Goal: Task Accomplishment & Management: Complete application form

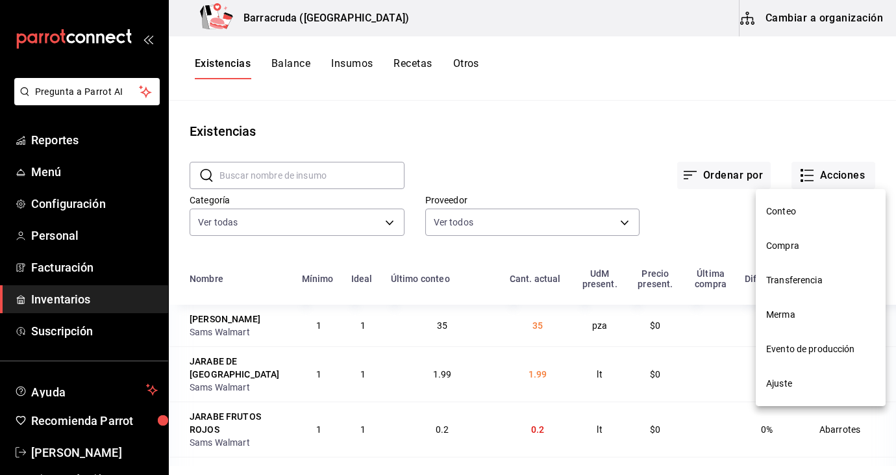
click at [809, 353] on span "Evento de producción" at bounding box center [820, 349] width 109 height 14
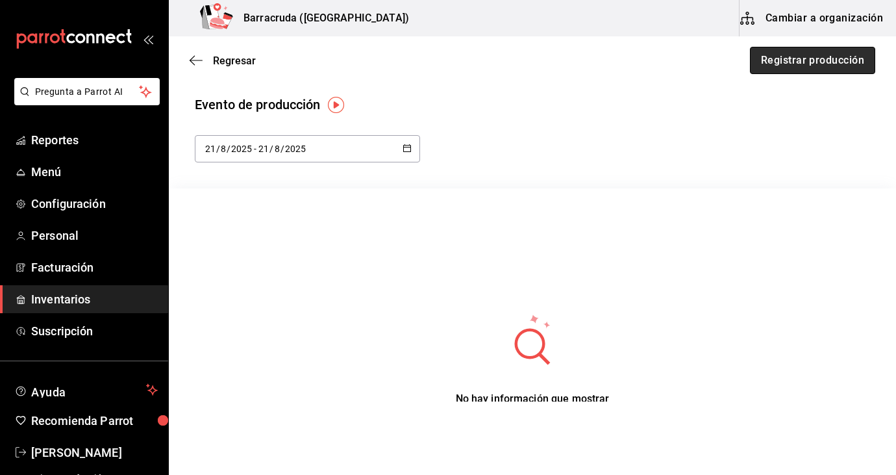
click at [790, 58] on button "Registrar producción" at bounding box center [812, 60] width 125 height 27
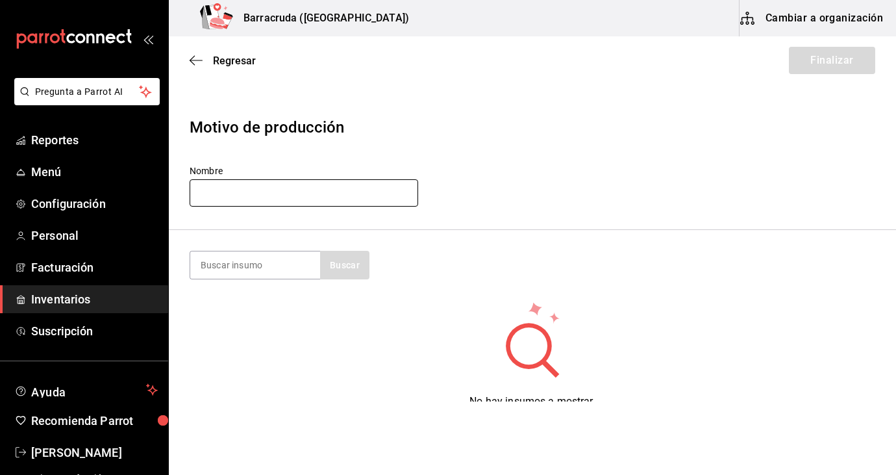
click at [309, 194] on input "text" at bounding box center [304, 192] width 229 height 27
type input "21agosto 2025"
click at [258, 270] on input at bounding box center [255, 264] width 130 height 27
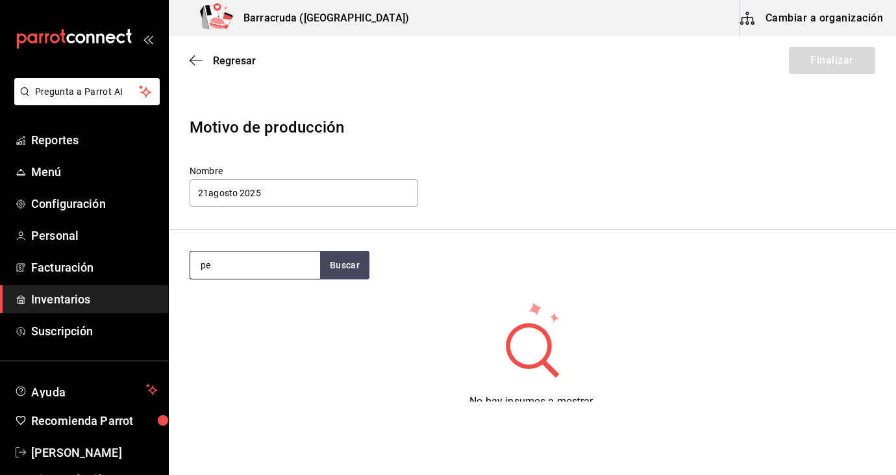
type input "p"
type input "pollo"
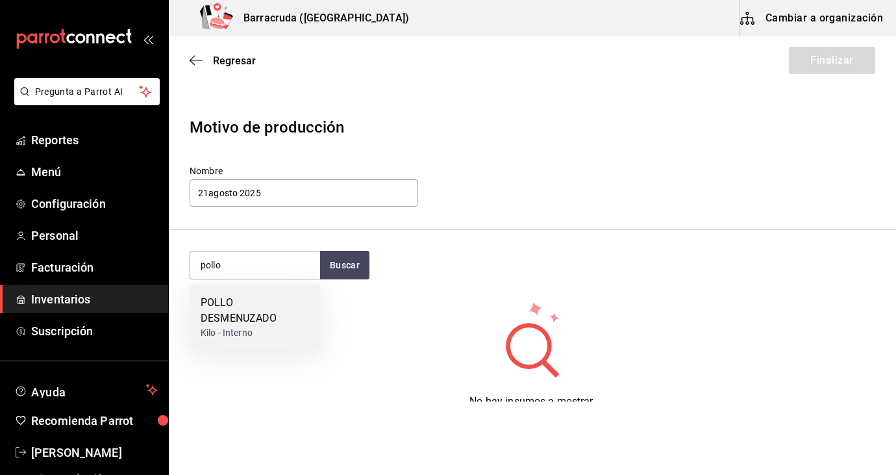
click at [225, 320] on div "POLLO DESMENUZADO" at bounding box center [255, 310] width 109 height 31
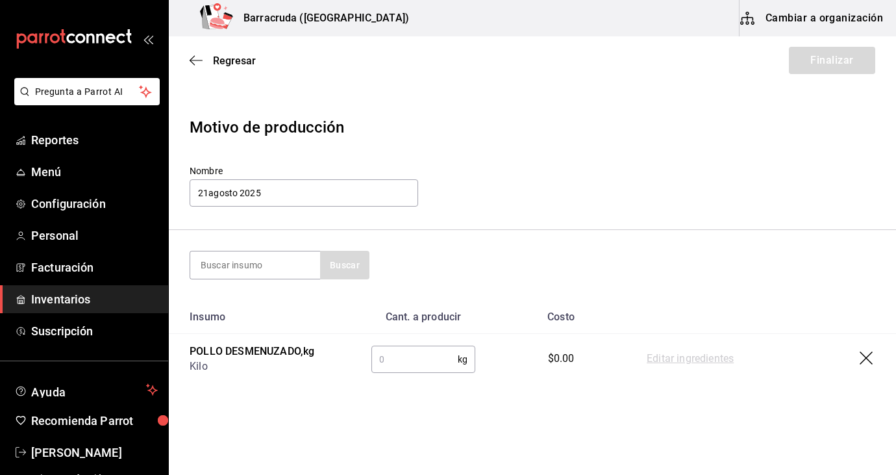
click at [410, 368] on input "text" at bounding box center [414, 359] width 86 height 26
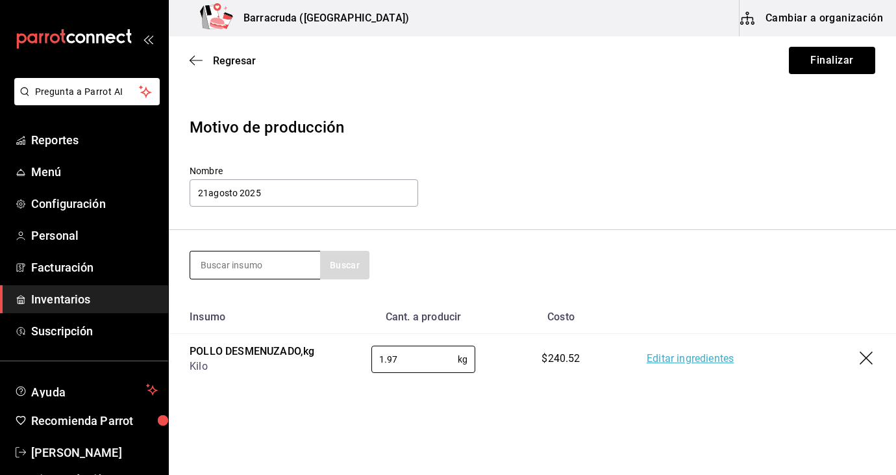
type input "1.97"
click at [284, 258] on input at bounding box center [255, 264] width 130 height 27
type input "salsa verde"
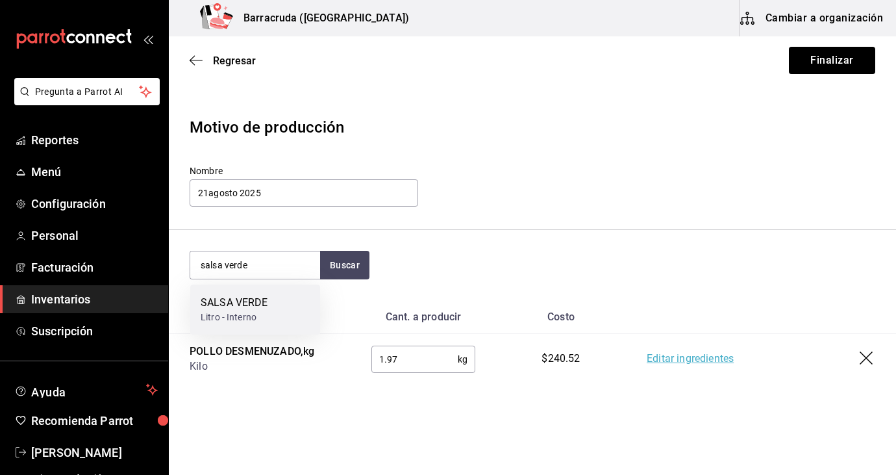
click at [257, 312] on div "Litro - Interno" at bounding box center [234, 317] width 67 height 14
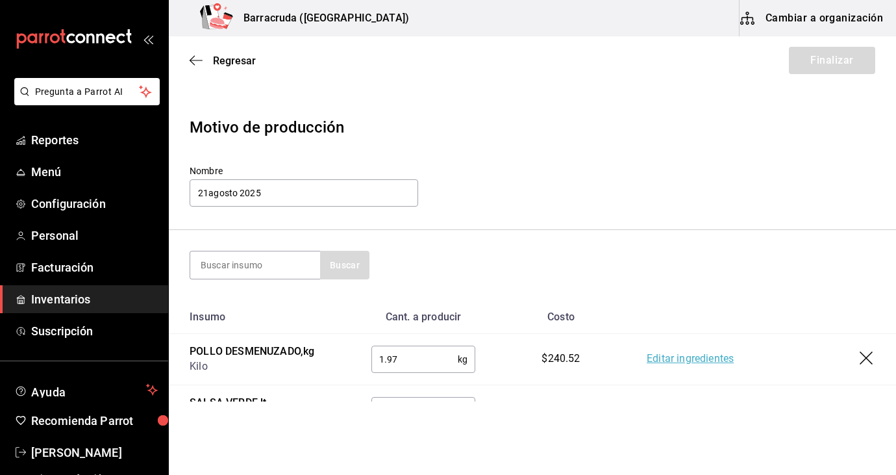
click at [338, 373] on td "POLLO DESMENUZADO , kg Kilo" at bounding box center [260, 359] width 182 height 51
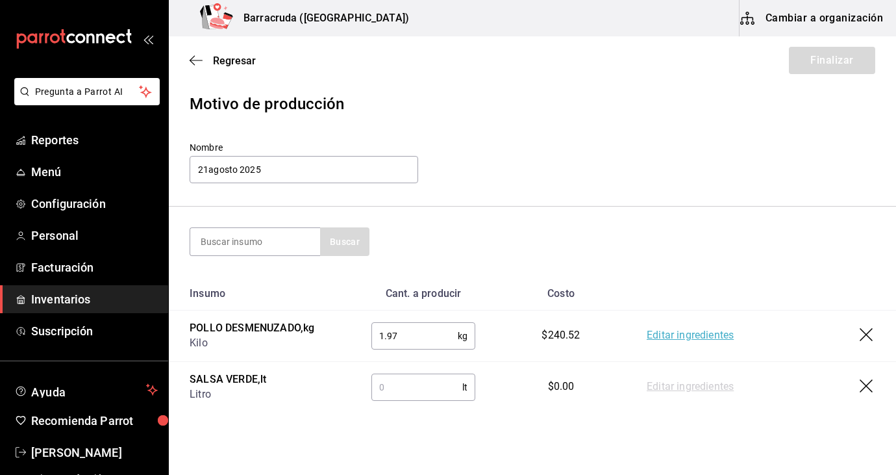
scroll to position [26, 0]
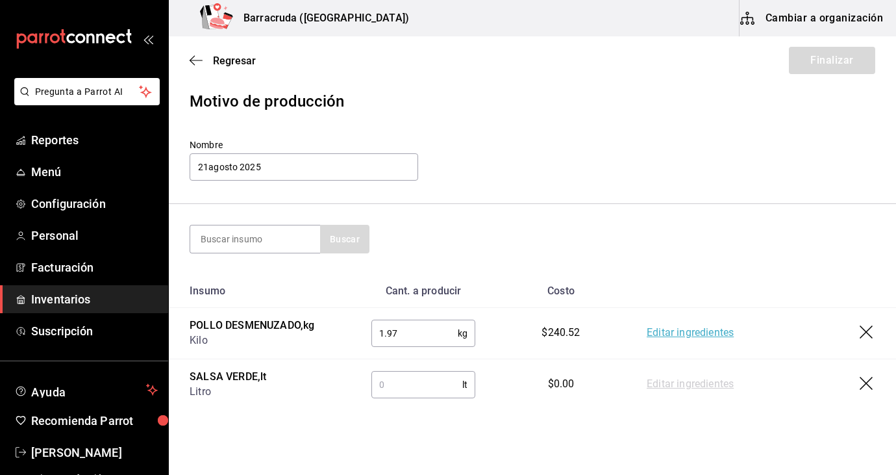
click at [392, 384] on input "text" at bounding box center [416, 384] width 91 height 26
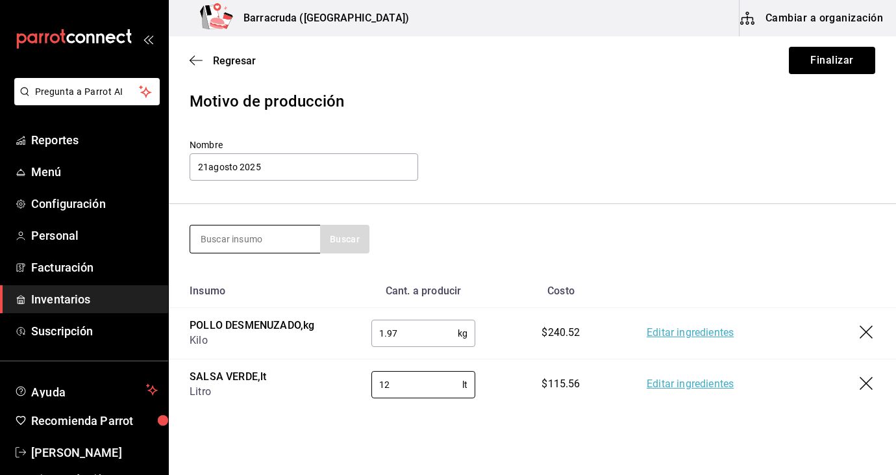
type input "12"
click at [280, 245] on input at bounding box center [255, 238] width 130 height 27
click at [351, 234] on button "Buscar" at bounding box center [344, 239] width 49 height 29
type input "salsa"
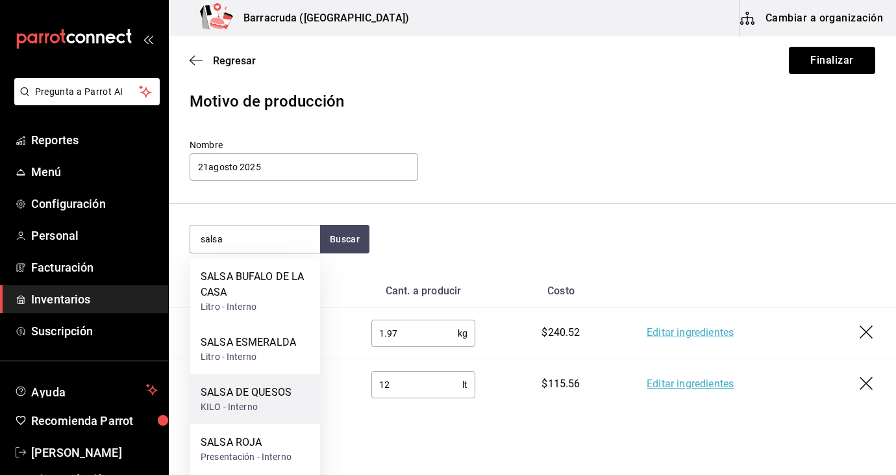
click at [282, 399] on div "SALSA DE QUESOS" at bounding box center [246, 392] width 91 height 16
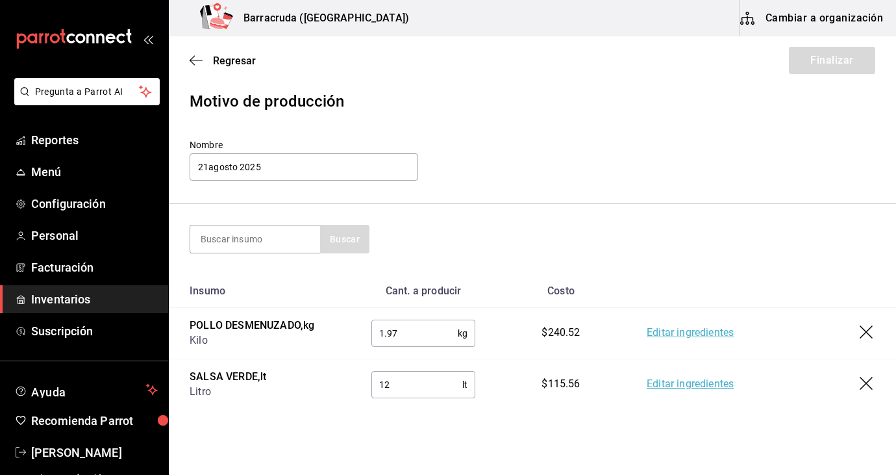
click at [310, 359] on td "SALSA VERDE , lt Litro" at bounding box center [260, 383] width 182 height 51
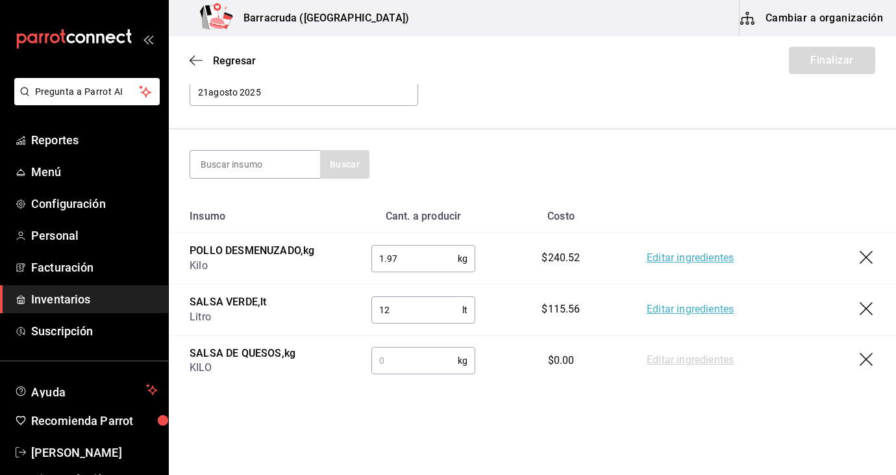
scroll to position [104, 0]
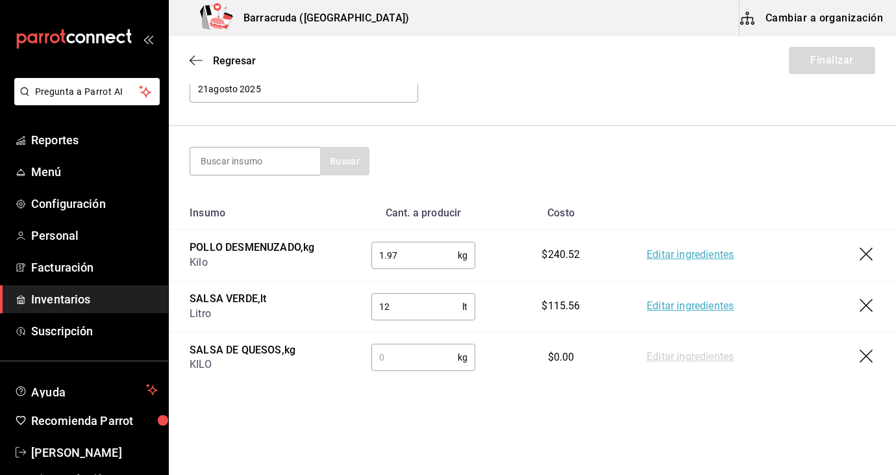
click at [410, 358] on input "text" at bounding box center [414, 357] width 86 height 26
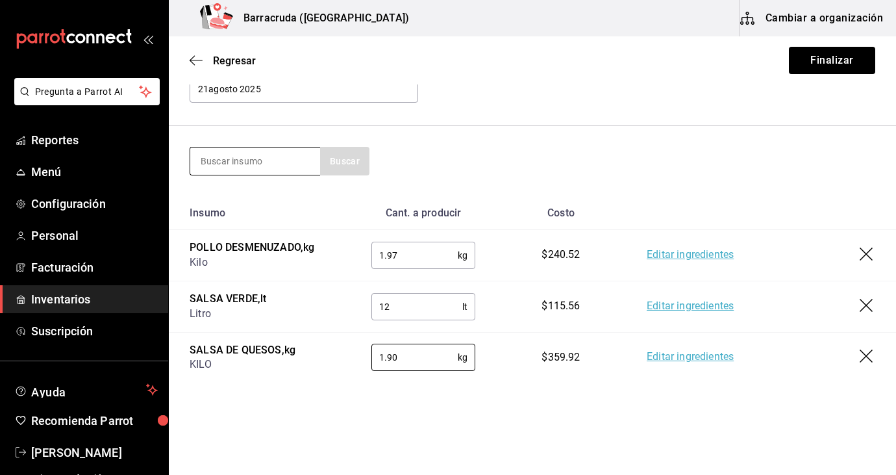
type input "1.90"
click at [289, 161] on input at bounding box center [255, 160] width 130 height 27
type input "totopo"
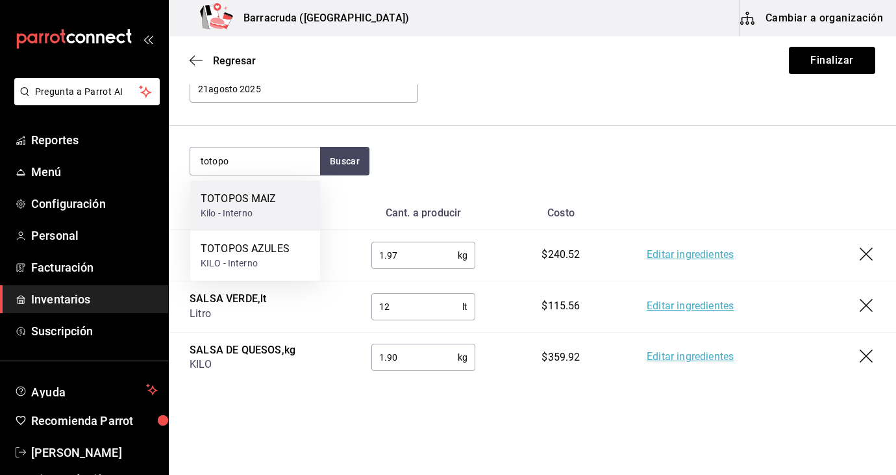
click at [260, 197] on div "TOTOPOS MAIZ" at bounding box center [239, 199] width 76 height 16
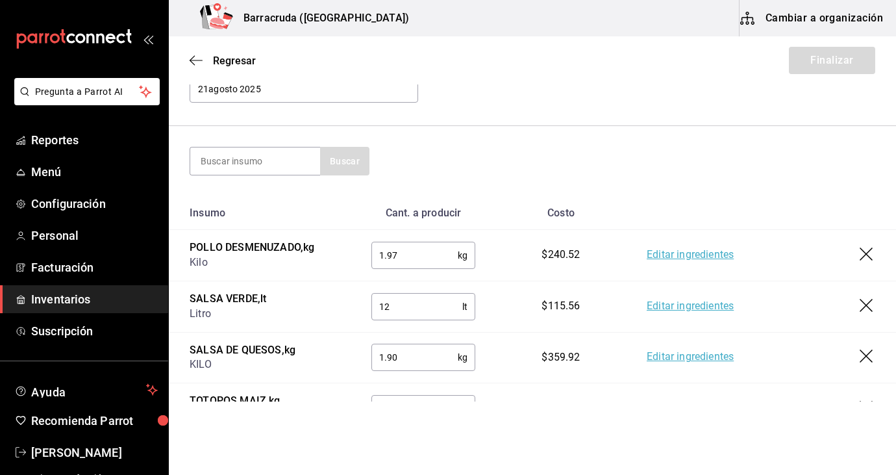
click at [336, 384] on td "TOTOPOS MAIZ , kg Kilo" at bounding box center [260, 408] width 182 height 51
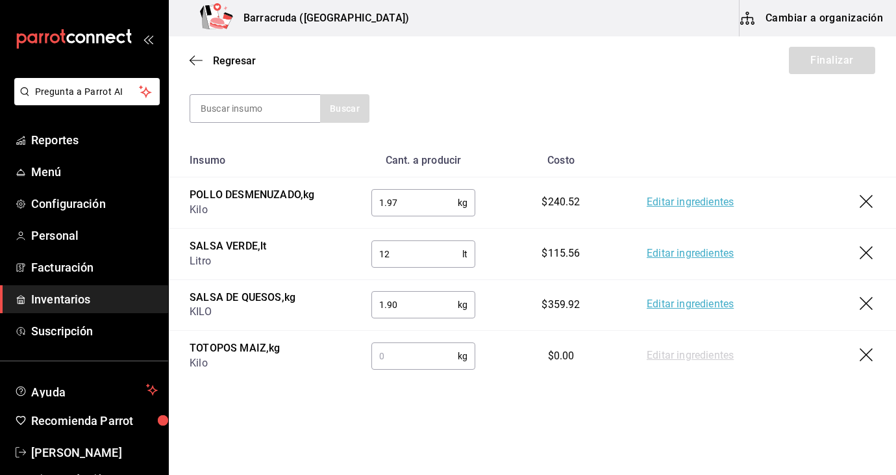
scroll to position [168, 0]
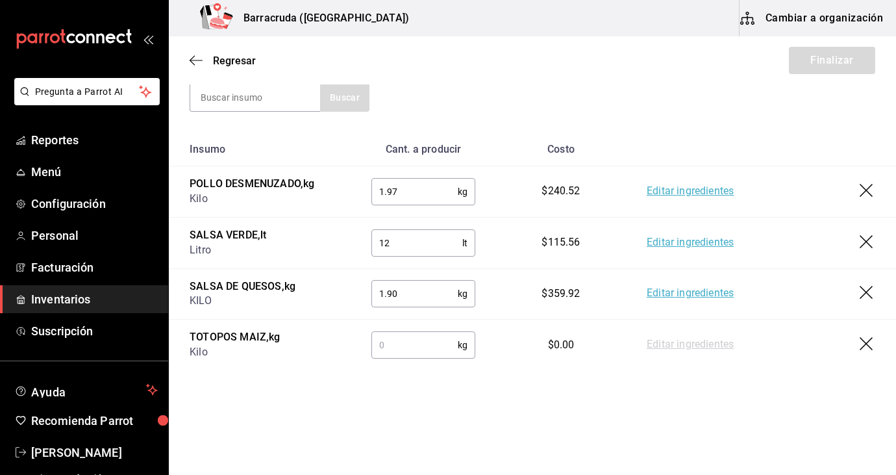
click at [417, 344] on input "text" at bounding box center [414, 345] width 86 height 26
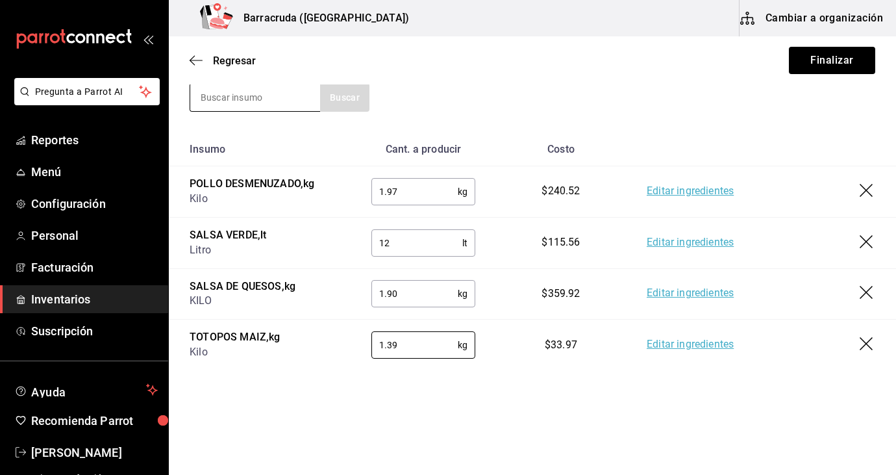
type input "1.39"
click at [291, 101] on input at bounding box center [255, 97] width 130 height 27
type input "chili"
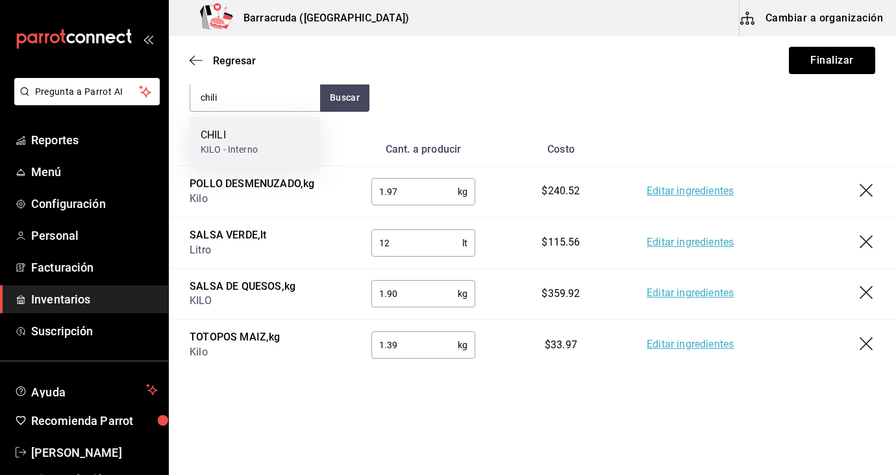
click at [229, 135] on div "CHILI" at bounding box center [229, 135] width 57 height 16
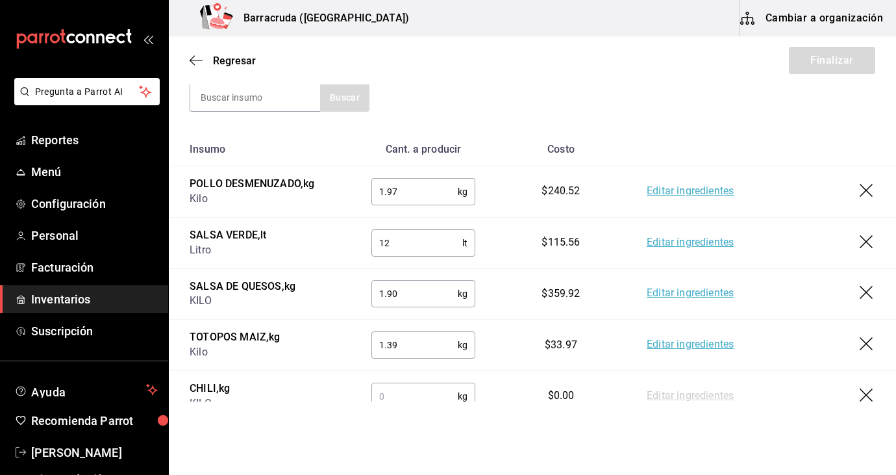
click at [390, 392] on input "text" at bounding box center [414, 396] width 86 height 26
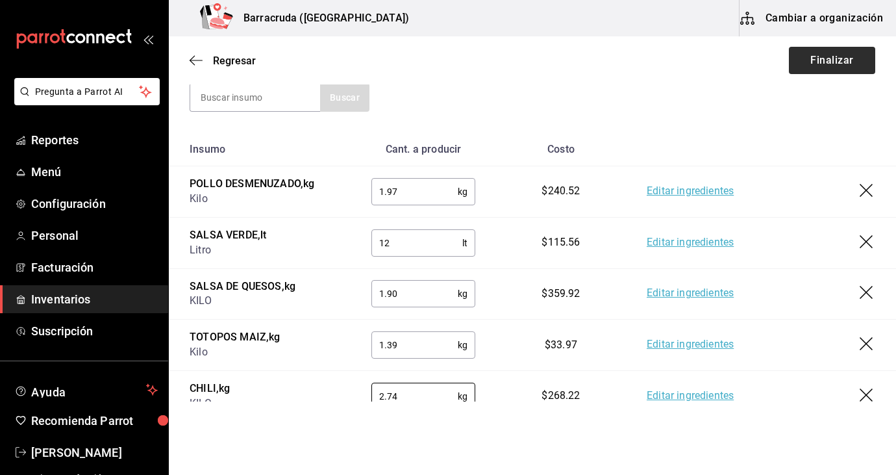
type input "2.74"
click at [840, 58] on button "Finalizar" at bounding box center [832, 60] width 86 height 27
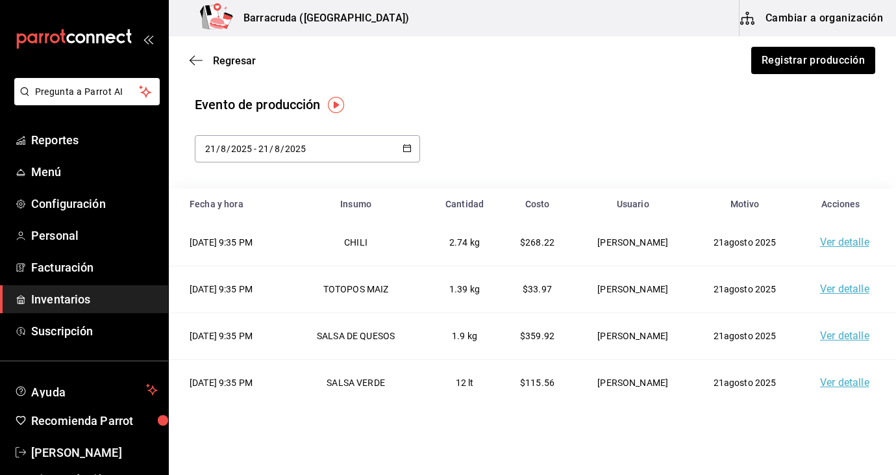
click at [459, 251] on td "2.74 kg" at bounding box center [464, 242] width 70 height 46
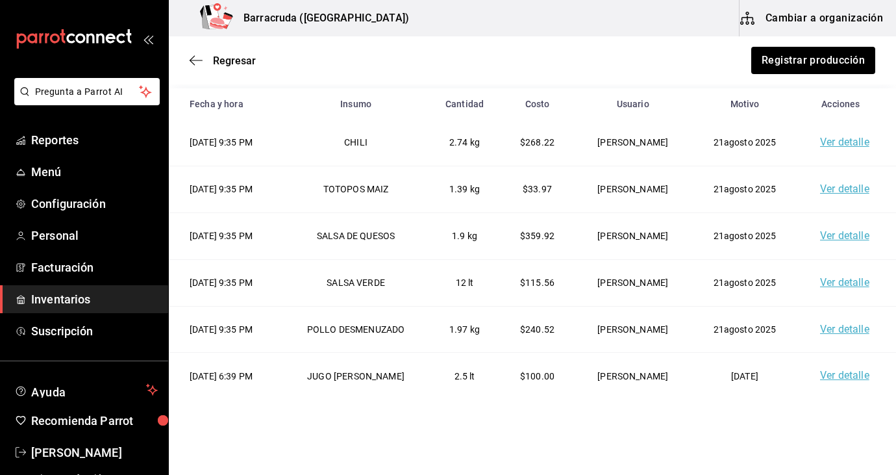
scroll to position [103, 0]
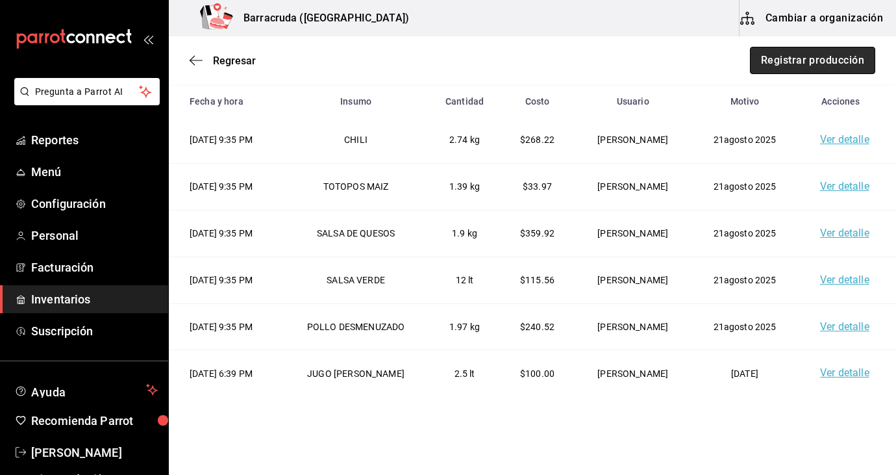
click at [820, 69] on button "Registrar producción" at bounding box center [812, 60] width 125 height 27
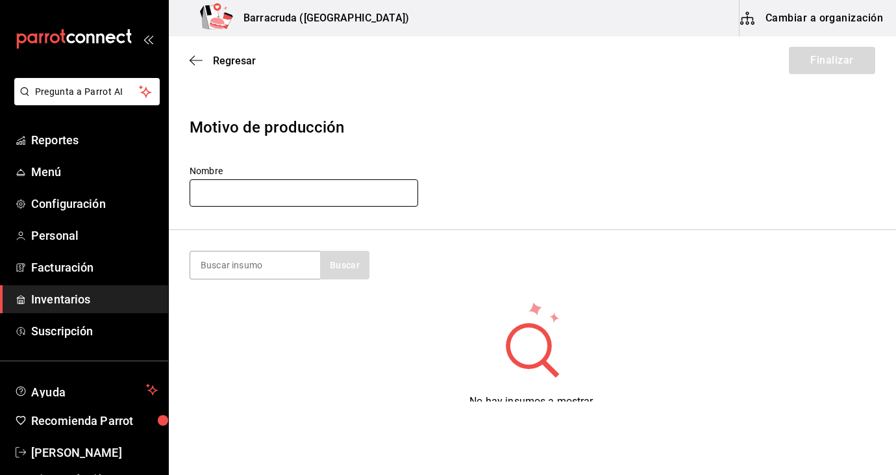
click at [322, 190] on input "text" at bounding box center [304, 192] width 229 height 27
type input "21 [PERSON_NAME] 2025"
click at [254, 264] on input at bounding box center [255, 264] width 130 height 27
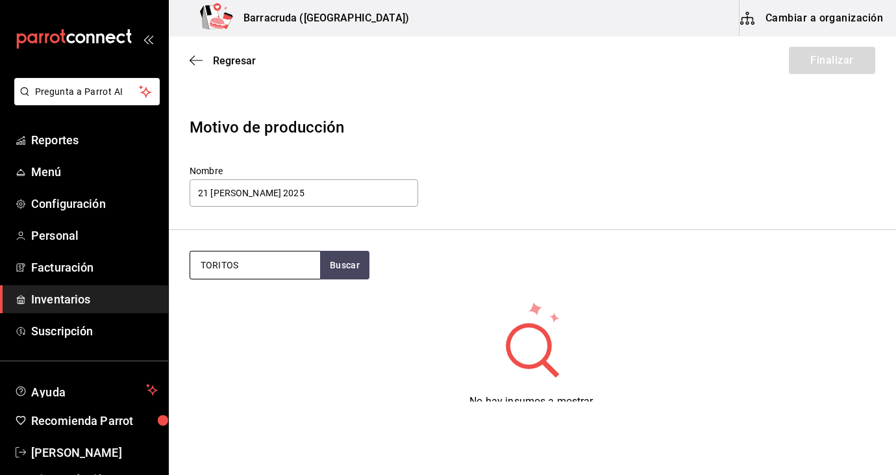
type input "TORITOS"
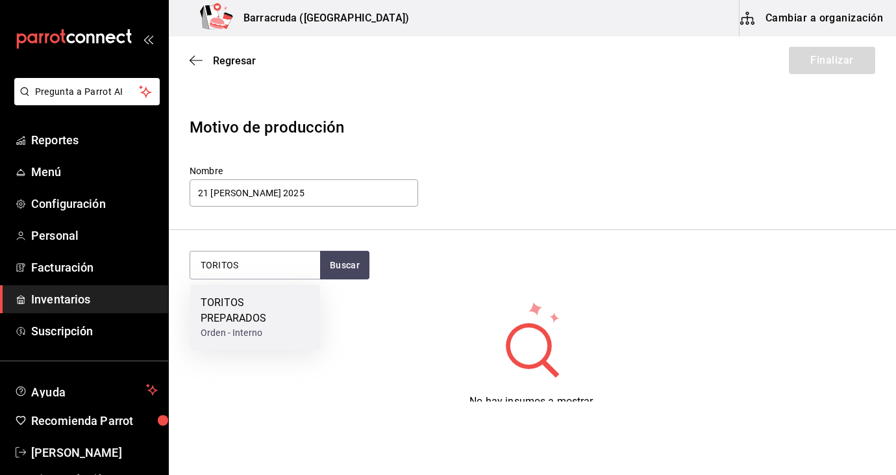
click at [244, 314] on div "TORITOS PREPARADOS" at bounding box center [255, 310] width 109 height 31
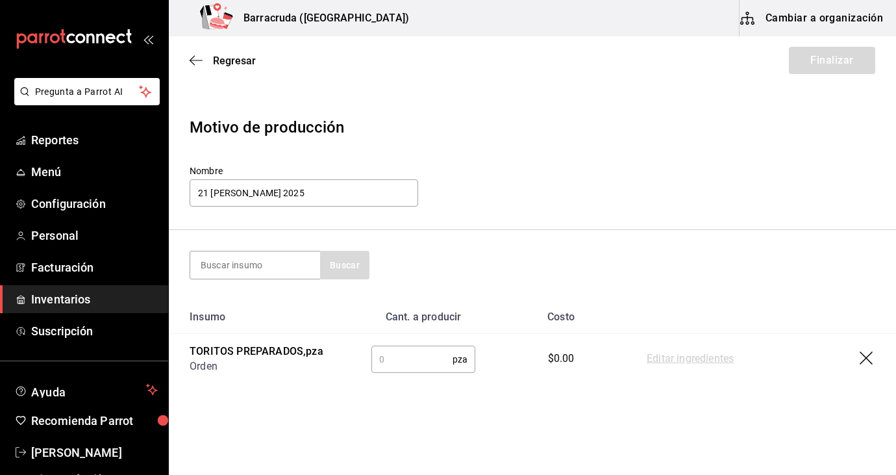
click at [429, 360] on input "text" at bounding box center [411, 359] width 81 height 26
type input "6"
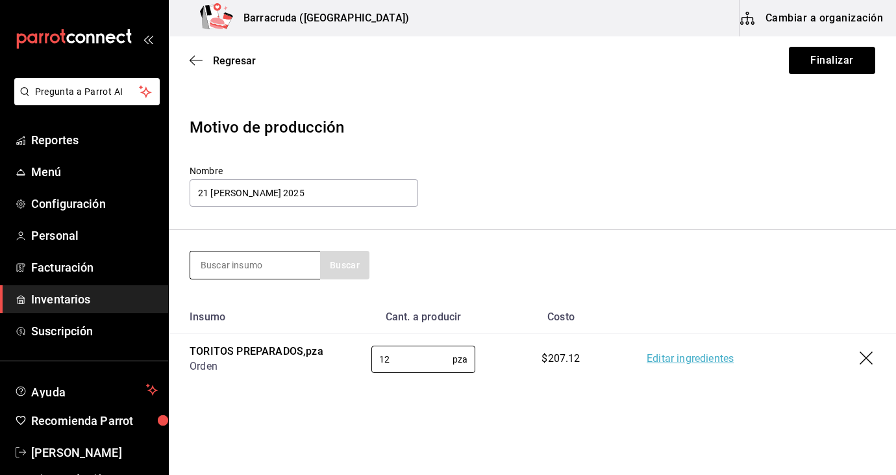
type input "12"
click at [281, 260] on input at bounding box center [255, 264] width 130 height 27
type input "PICO DE"
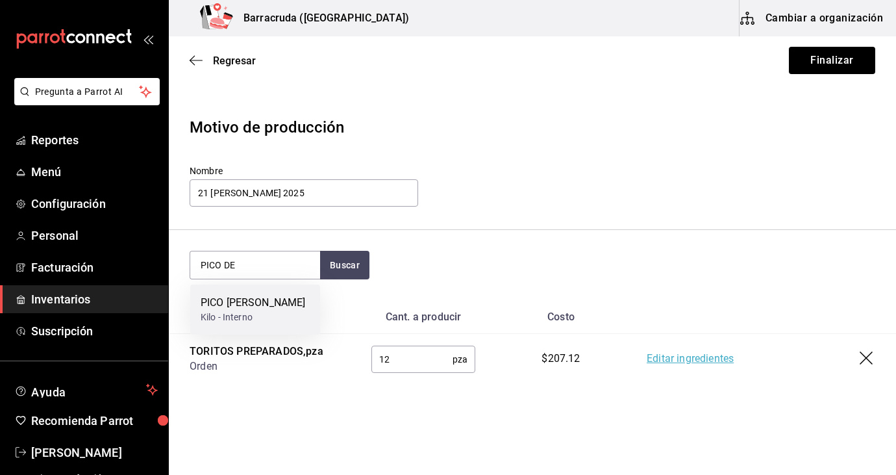
click at [242, 314] on div "Kilo - Interno" at bounding box center [253, 317] width 105 height 14
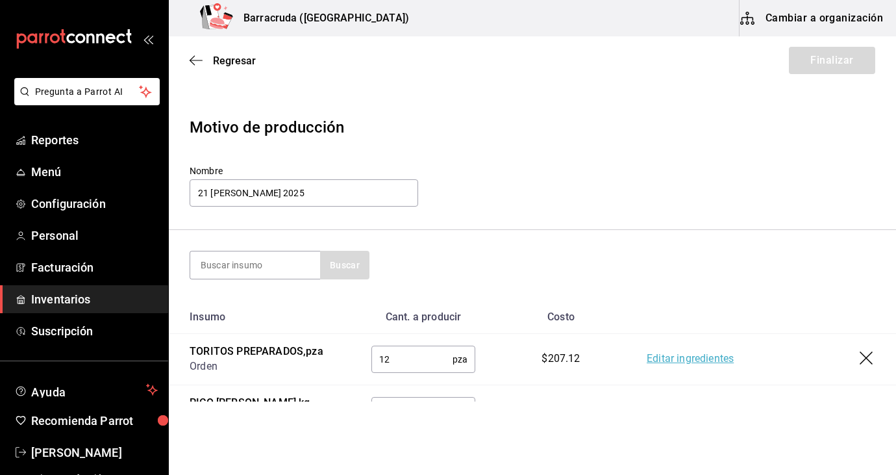
click at [359, 325] on th "Cant. a producir" at bounding box center [423, 317] width 145 height 34
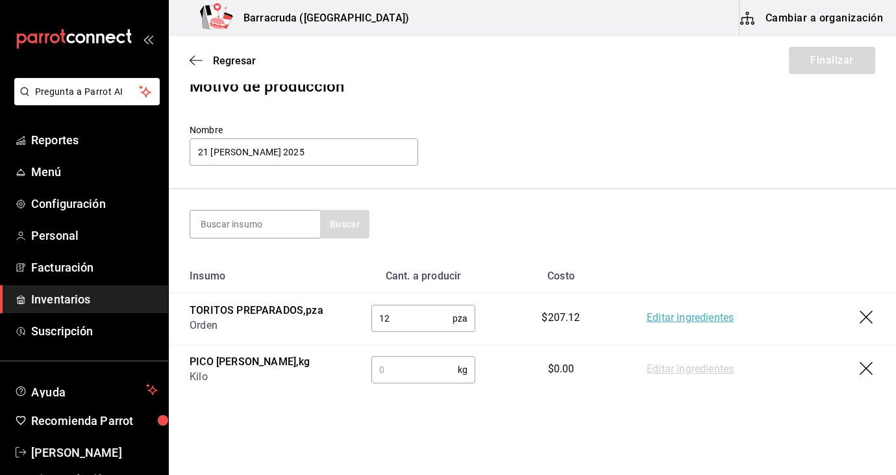
scroll to position [52, 0]
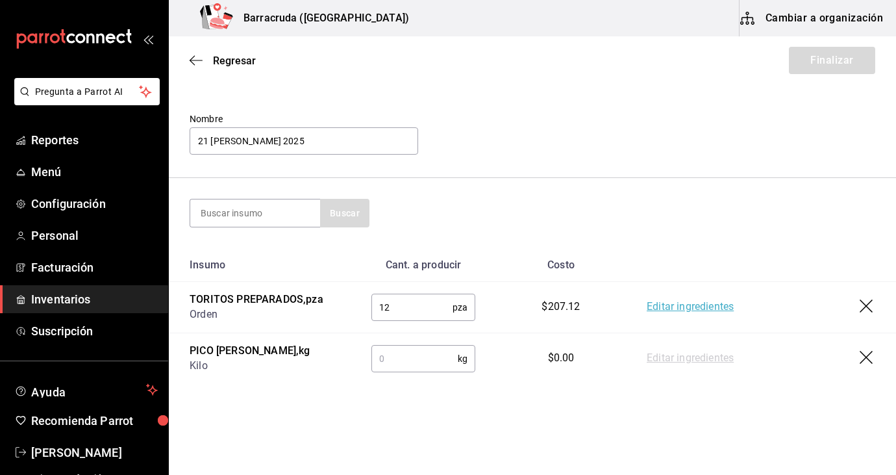
click at [419, 357] on input "text" at bounding box center [414, 358] width 86 height 26
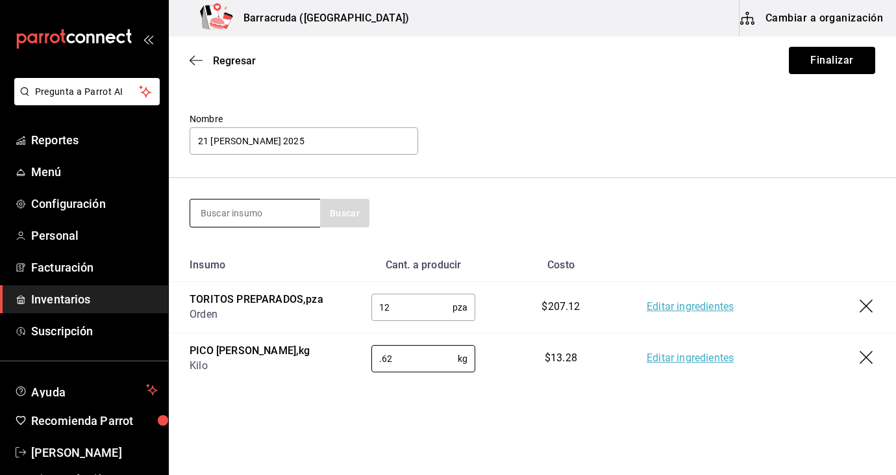
type input "0.62"
click at [282, 208] on input at bounding box center [255, 212] width 130 height 27
click at [350, 206] on button "Buscar" at bounding box center [344, 213] width 49 height 29
type input "K"
type input "MUSLO"
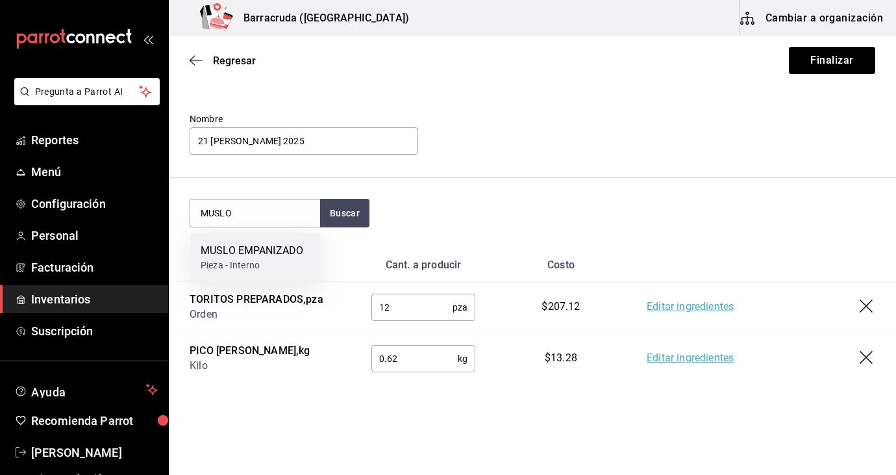
click at [312, 245] on div "MUSLO EMPANIZADO Pieza - Interno" at bounding box center [255, 257] width 130 height 50
type input ".62"
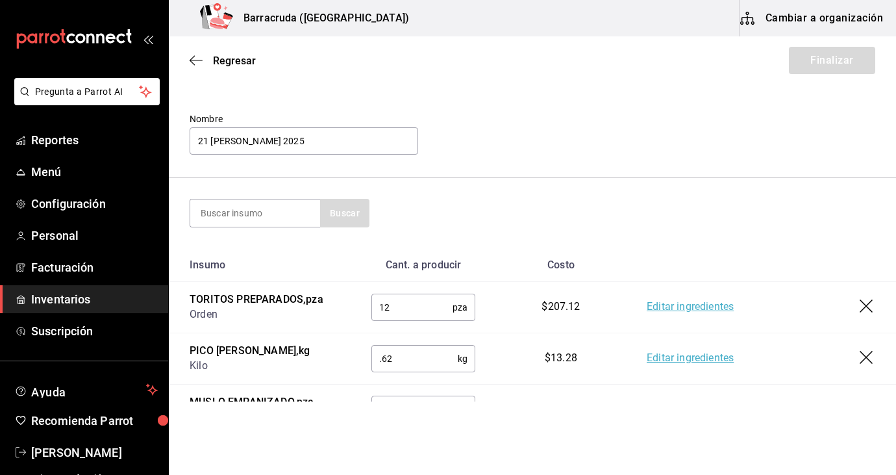
click at [399, 394] on td "pza ​" at bounding box center [423, 409] width 145 height 51
click at [349, 366] on td "PICO [PERSON_NAME] , kg Kilo" at bounding box center [260, 357] width 182 height 51
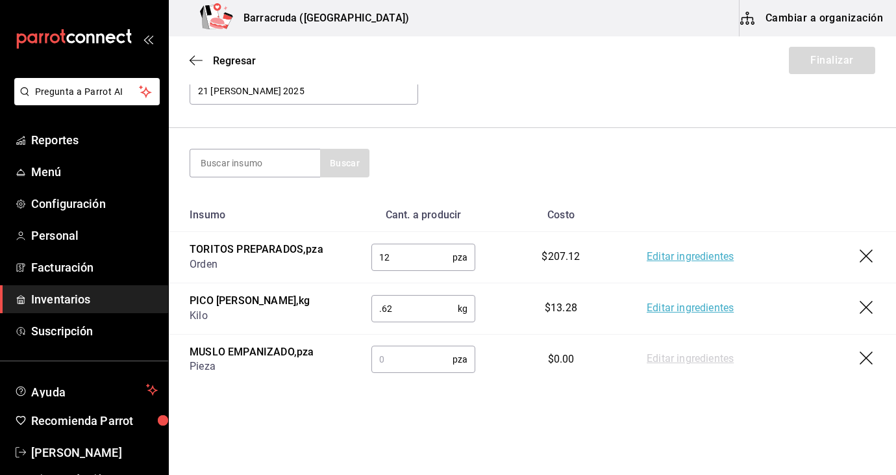
scroll to position [104, 0]
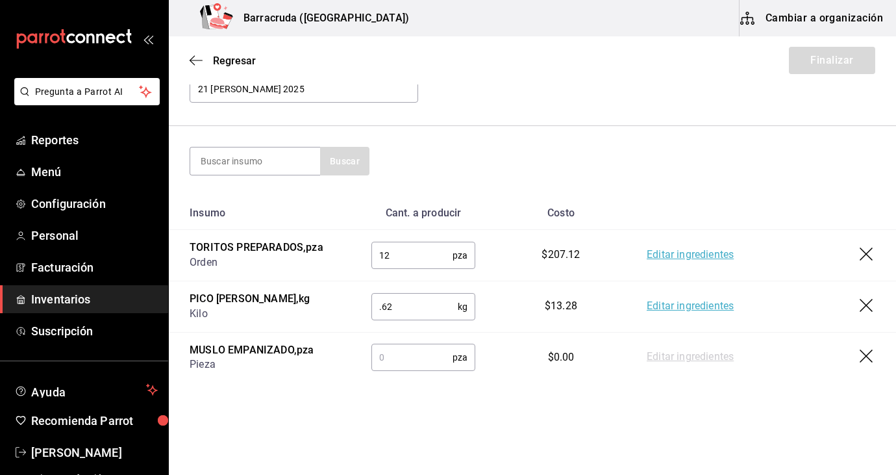
click at [393, 364] on input "text" at bounding box center [411, 357] width 81 height 26
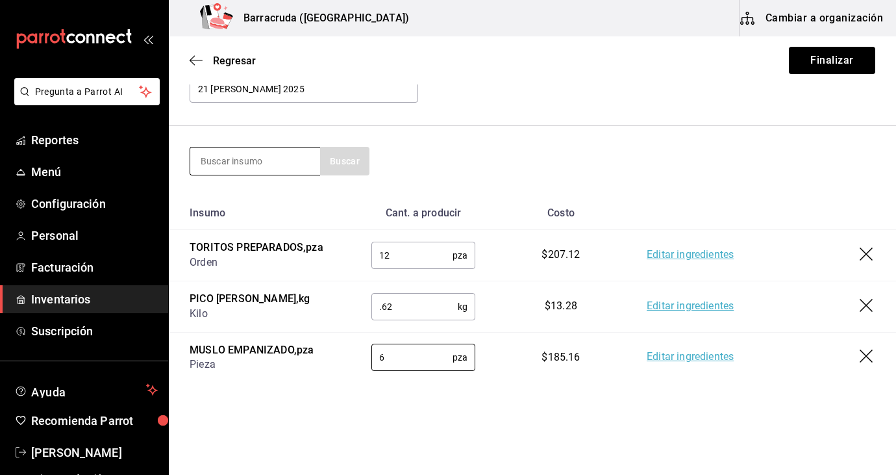
type input "6"
click at [270, 165] on input at bounding box center [255, 160] width 130 height 27
click at [335, 165] on button "Buscar" at bounding box center [344, 161] width 49 height 29
type input "L"
type input "I"
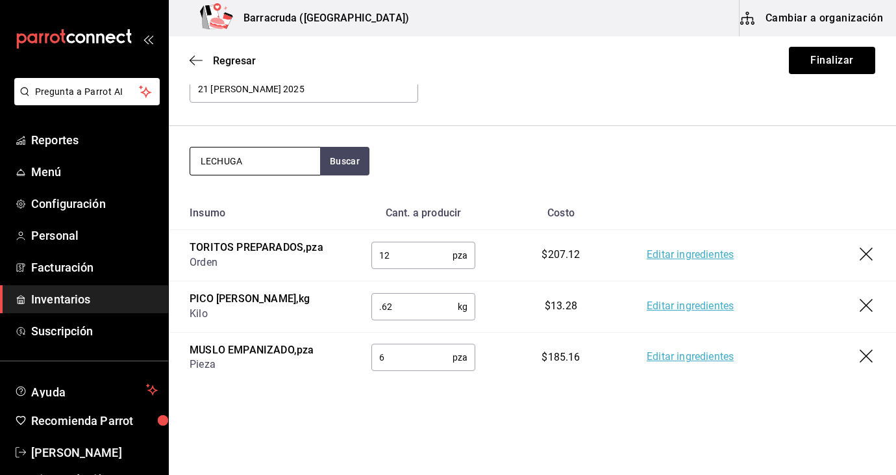
type input "LECHUGA"
click at [321, 271] on td "TORITOS PREPARADOS , pza Orden" at bounding box center [260, 255] width 182 height 51
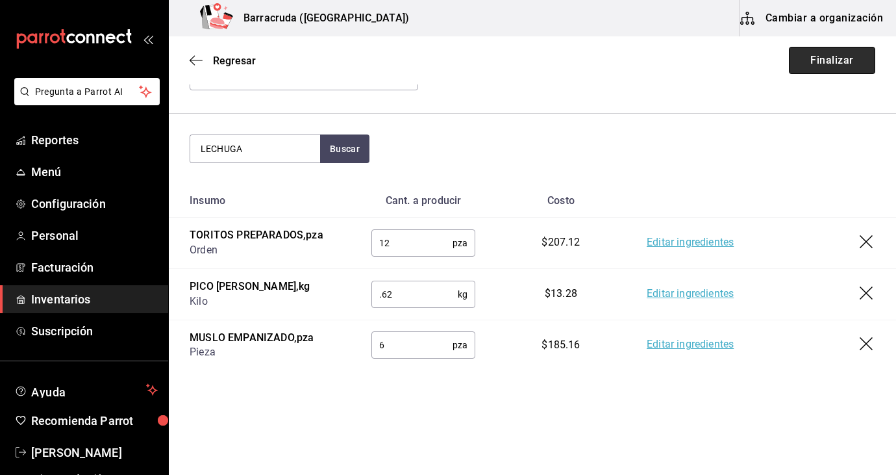
click at [841, 67] on button "Finalizar" at bounding box center [832, 60] width 86 height 27
